Goal: Task Accomplishment & Management: Use online tool/utility

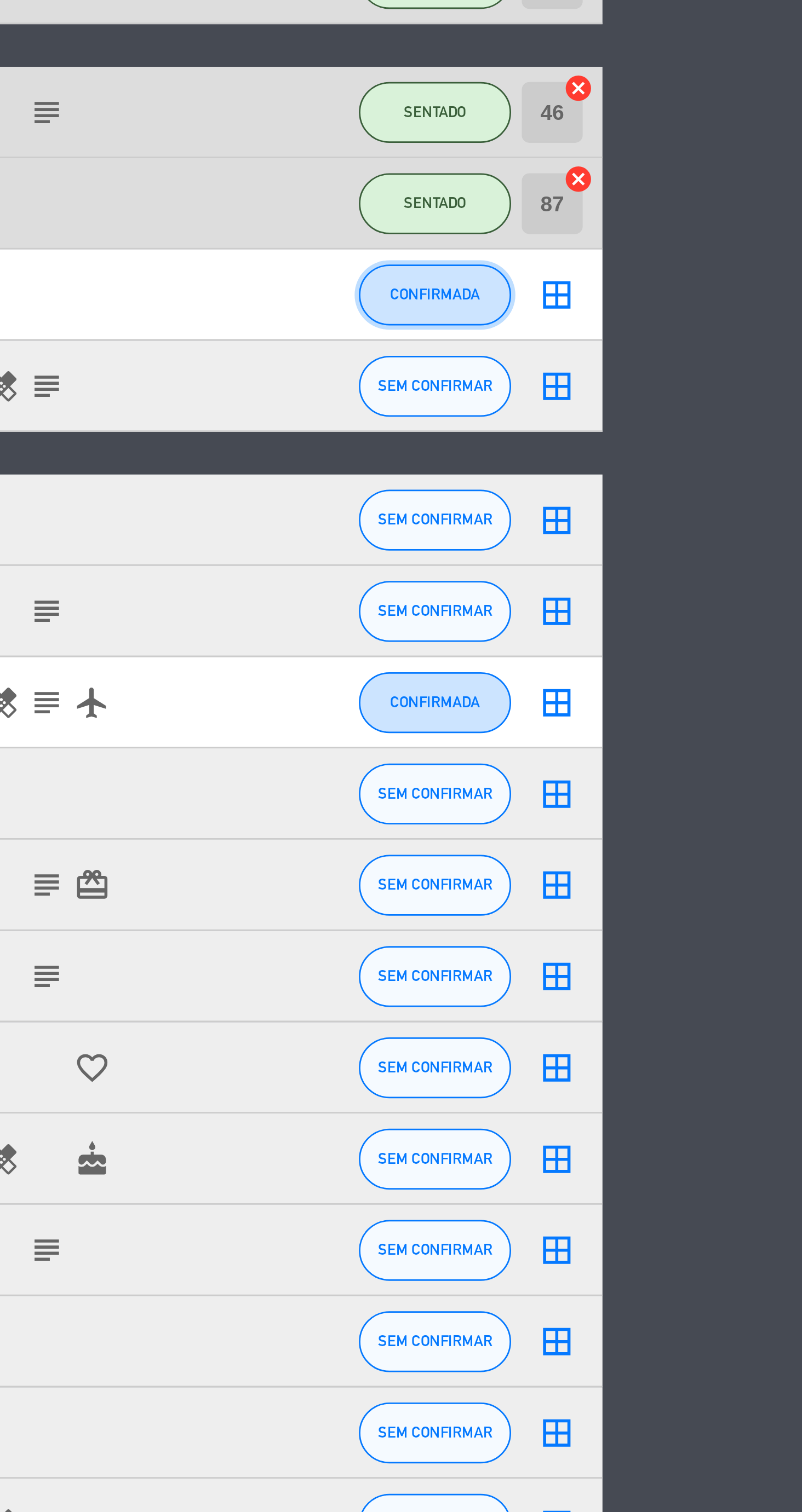
click at [668, 360] on span "CONFIRMADA" at bounding box center [670, 361] width 33 height 6
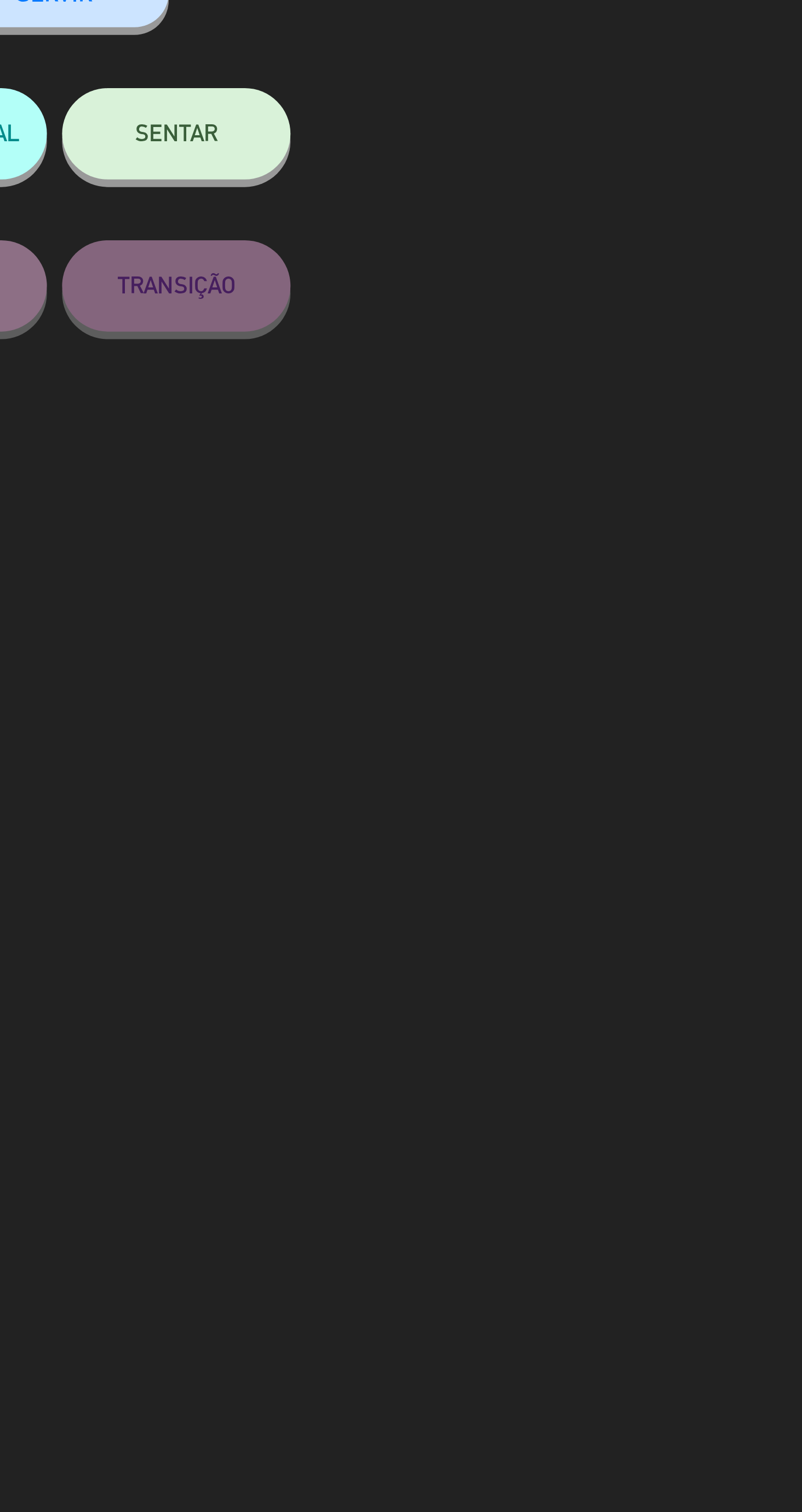
click at [598, 130] on div "SENTAR" at bounding box center [576, 157] width 82 height 55
click at [585, 155] on button "SENTAR" at bounding box center [576, 146] width 82 height 33
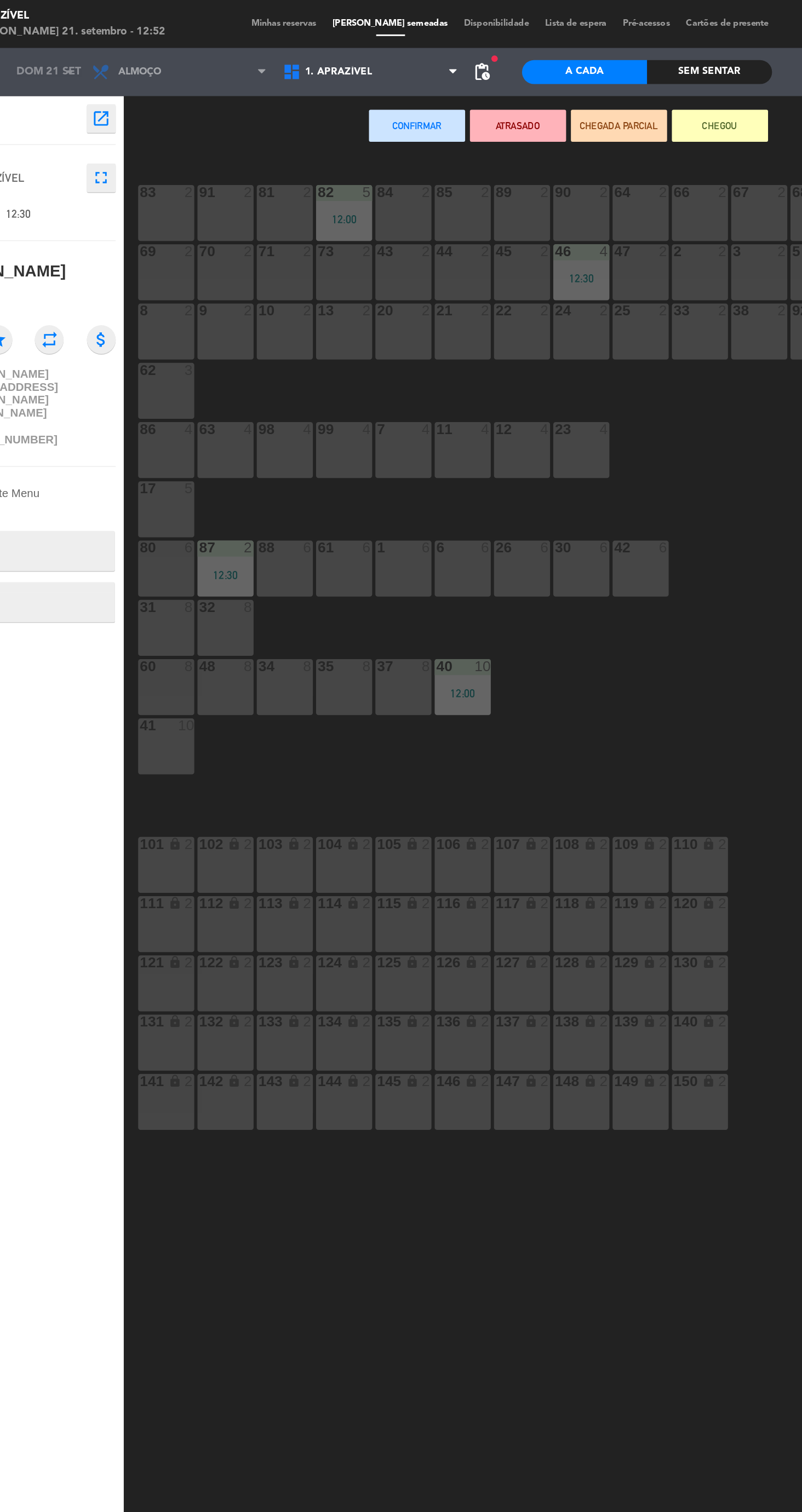
click at [204, 189] on div "70 2" at bounding box center [206, 186] width 38 height 38
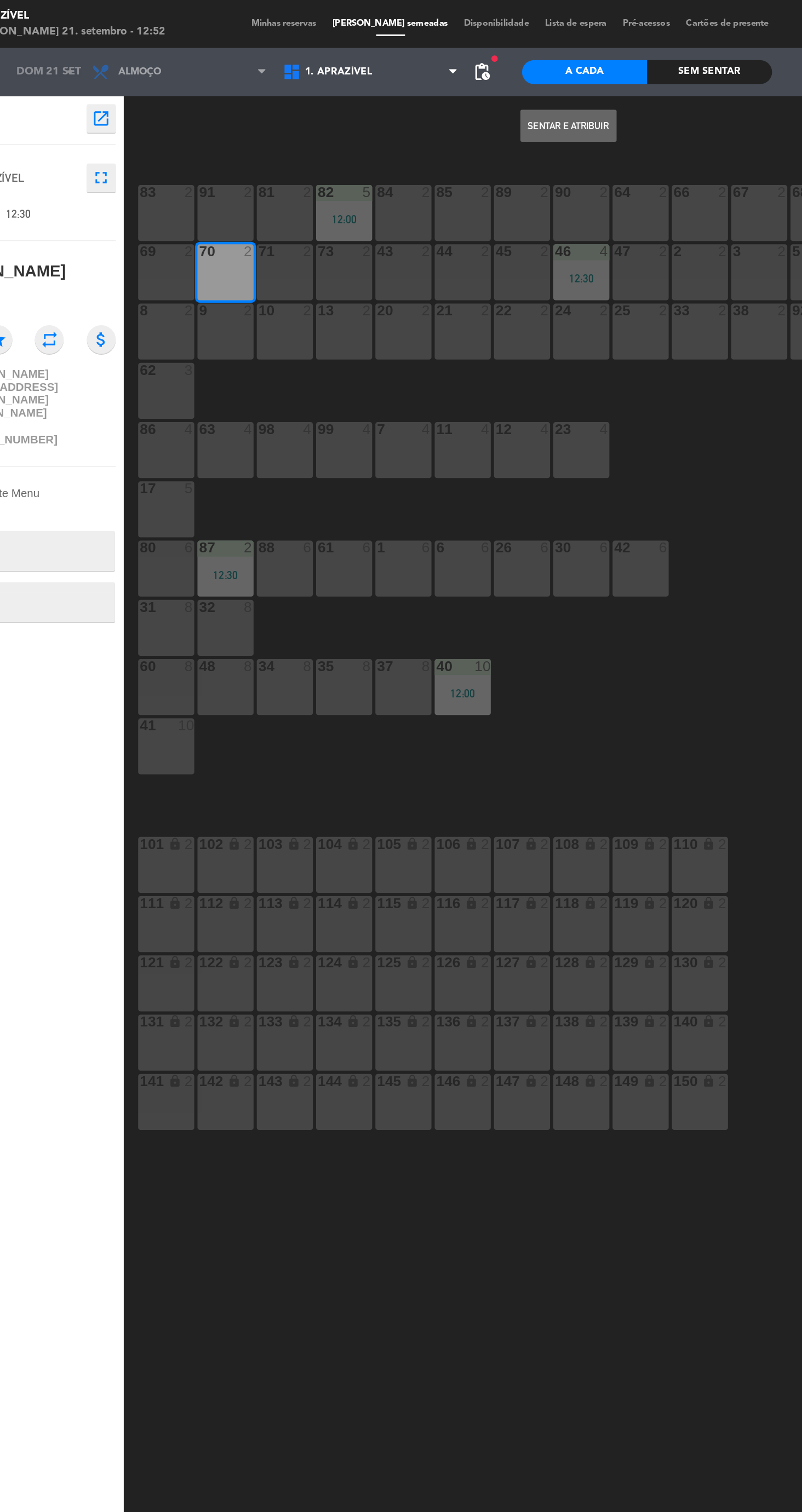
click at [437, 86] on button "Sentar e Atribuir" at bounding box center [441, 86] width 66 height 22
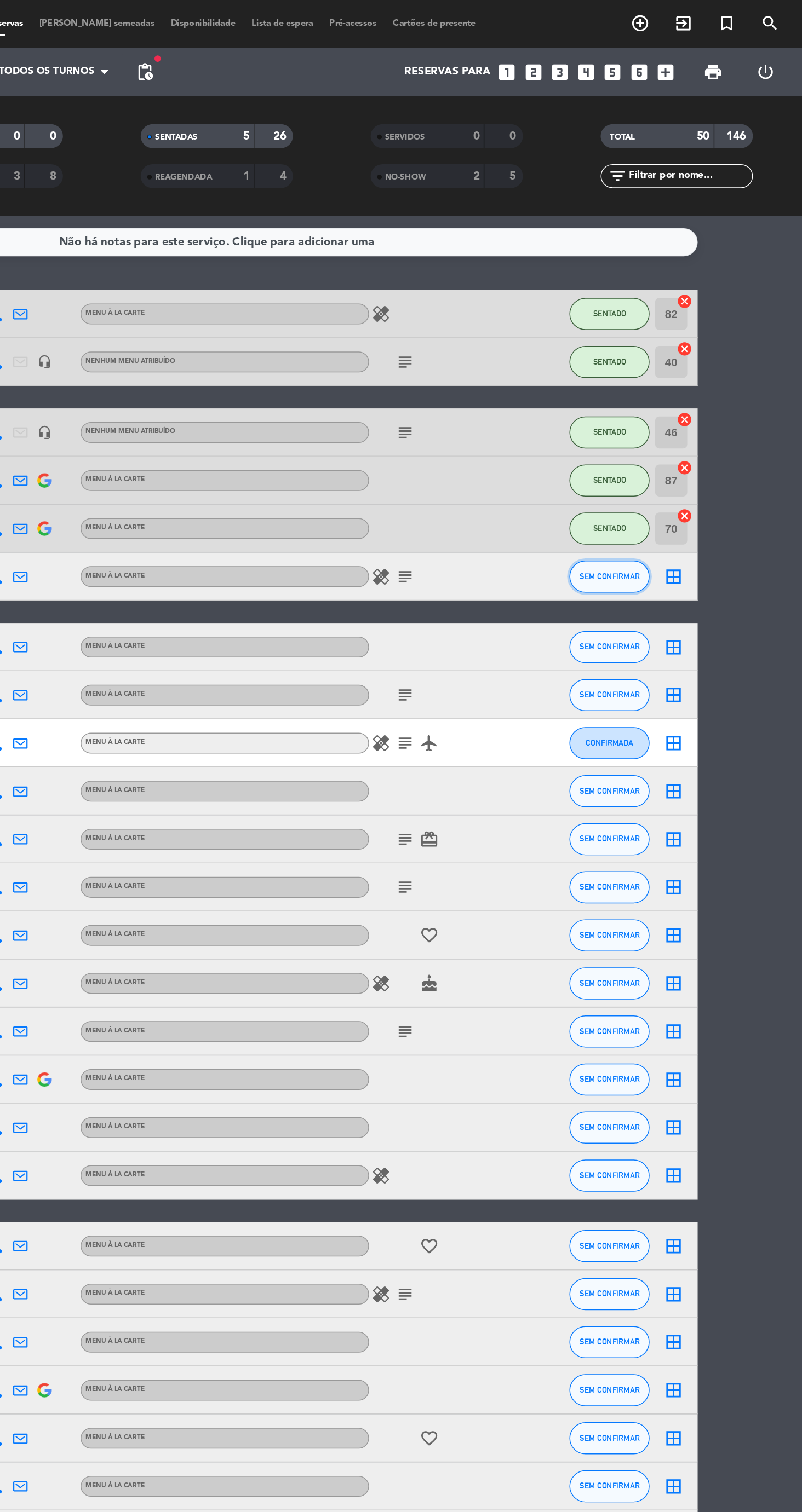
click at [672, 400] on button "SEM CONFIRMAR" at bounding box center [669, 394] width 55 height 22
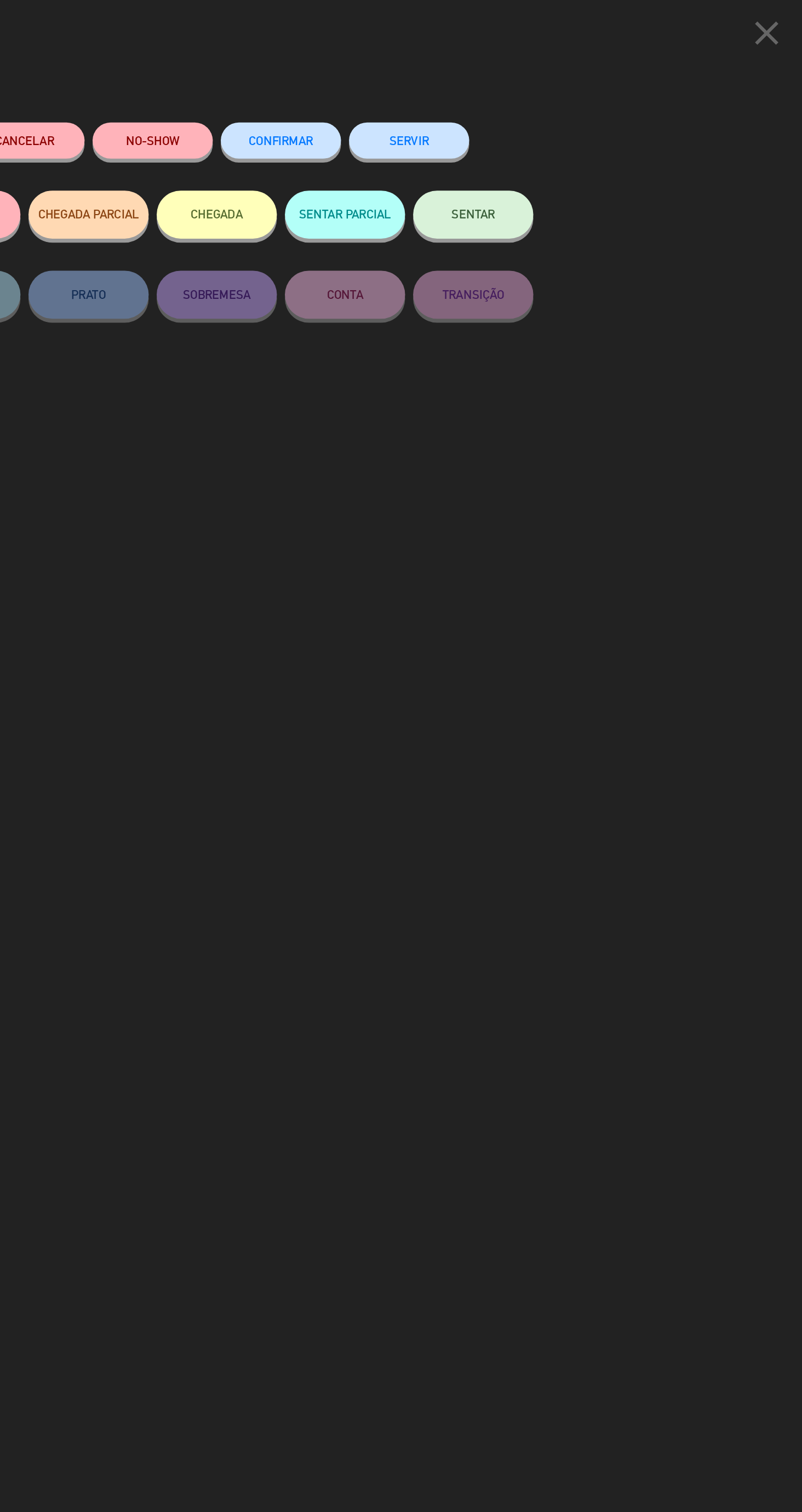
click at [580, 149] on span "SENTAR" at bounding box center [576, 146] width 30 height 9
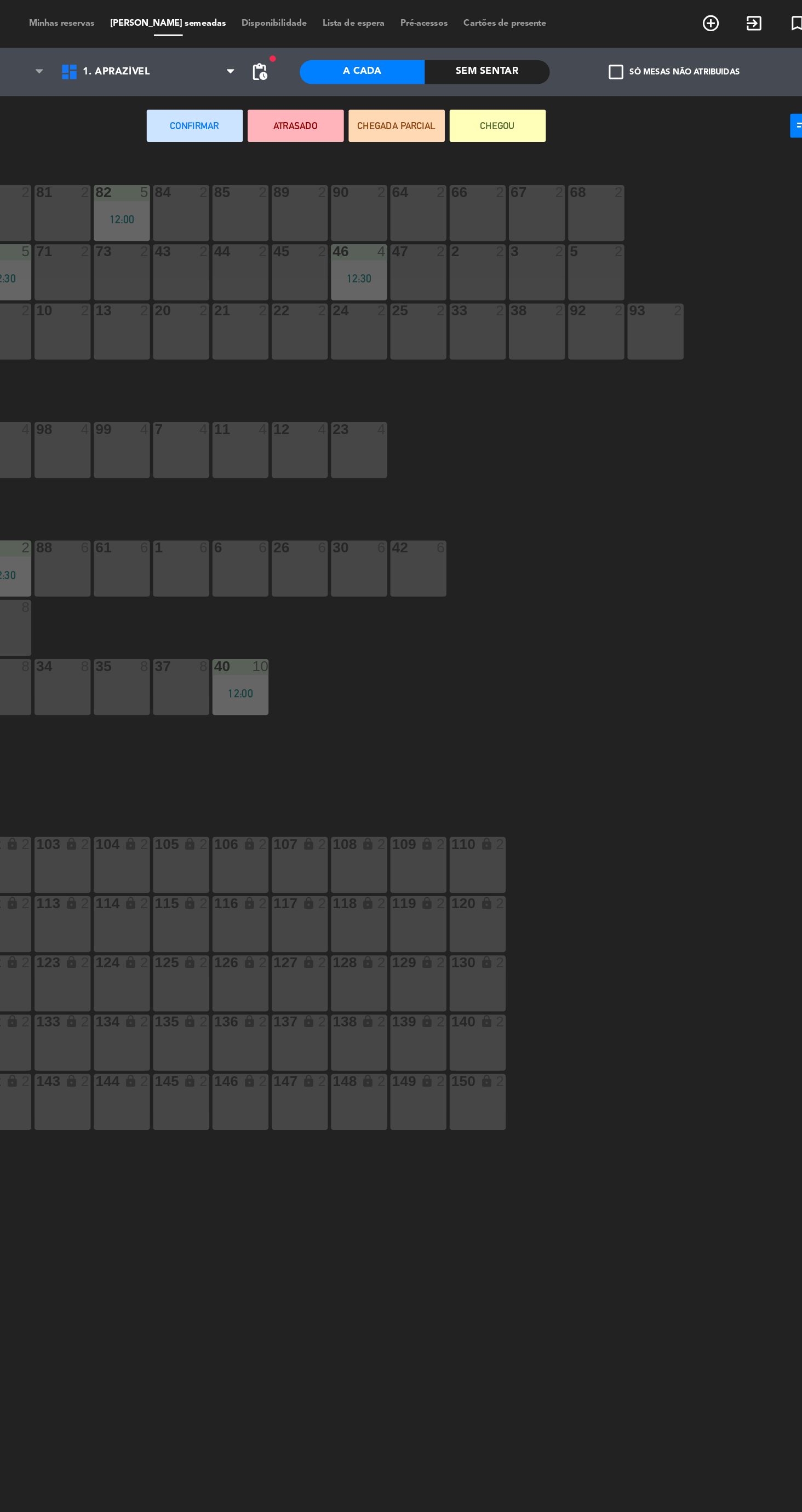
click at [574, 200] on div "3 2" at bounding box center [570, 186] width 38 height 38
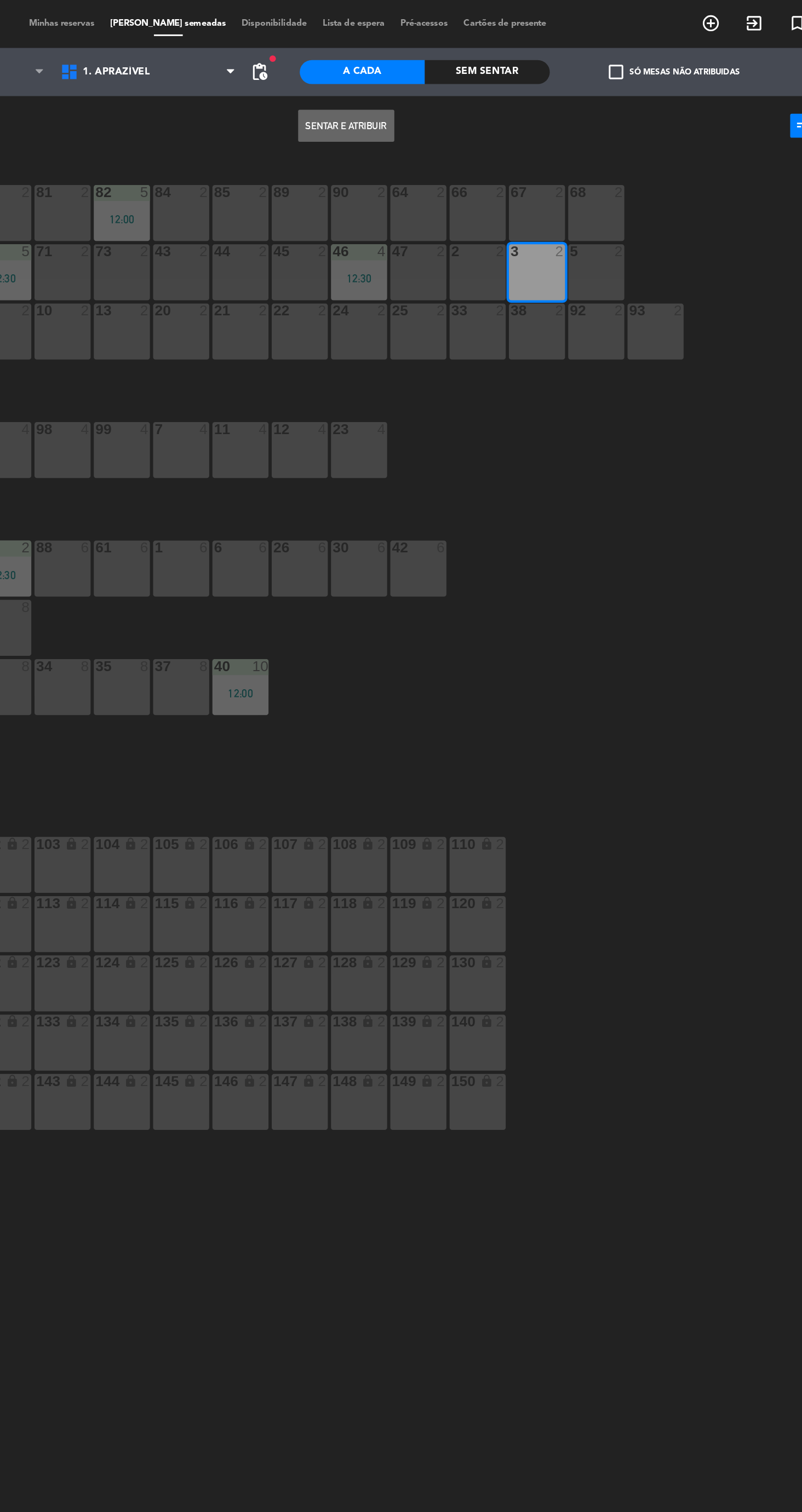
click at [443, 96] on button "Sentar e Atribuir" at bounding box center [441, 86] width 66 height 22
